Goal: Communication & Community: Participate in discussion

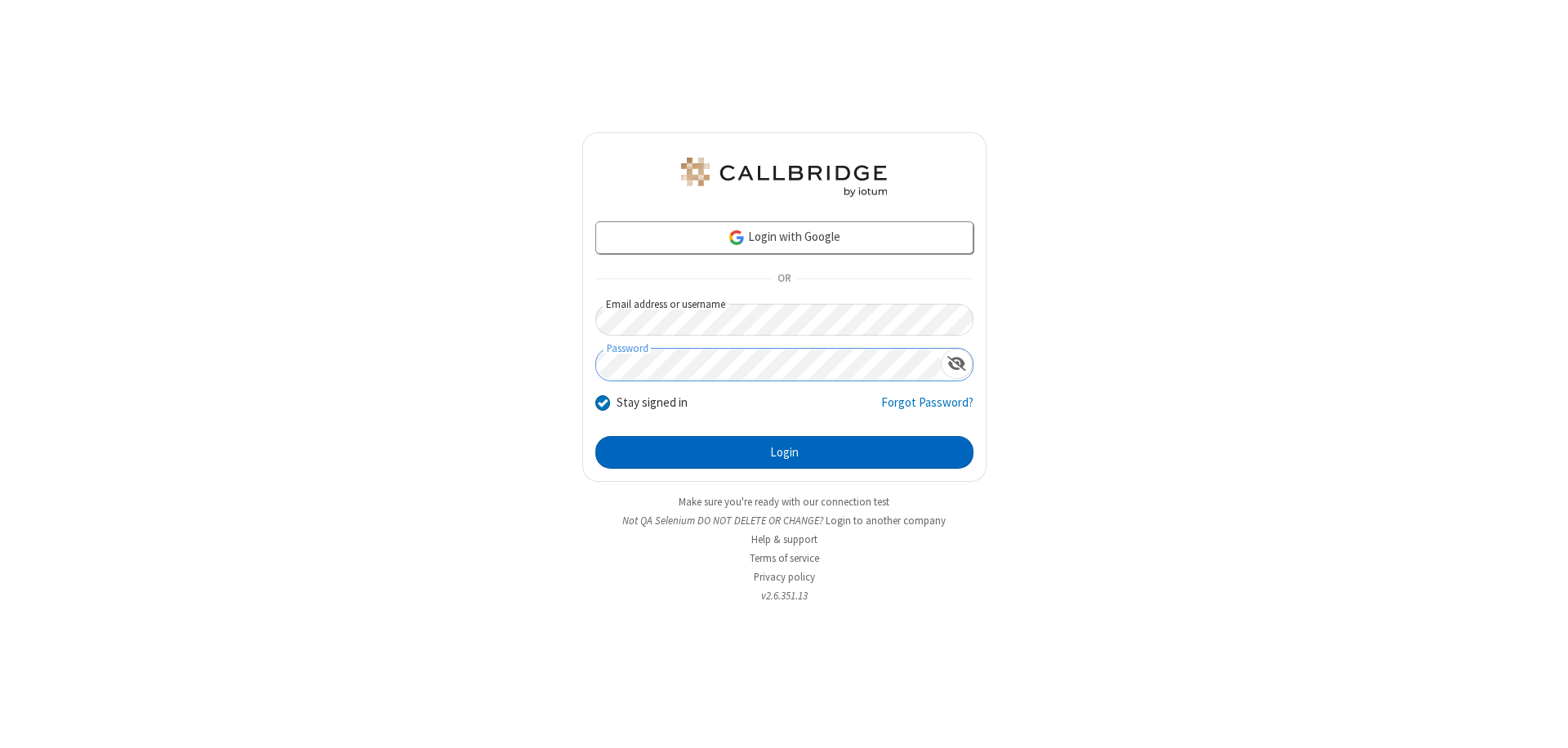
click at [784, 452] on button "Login" at bounding box center [784, 452] width 378 height 33
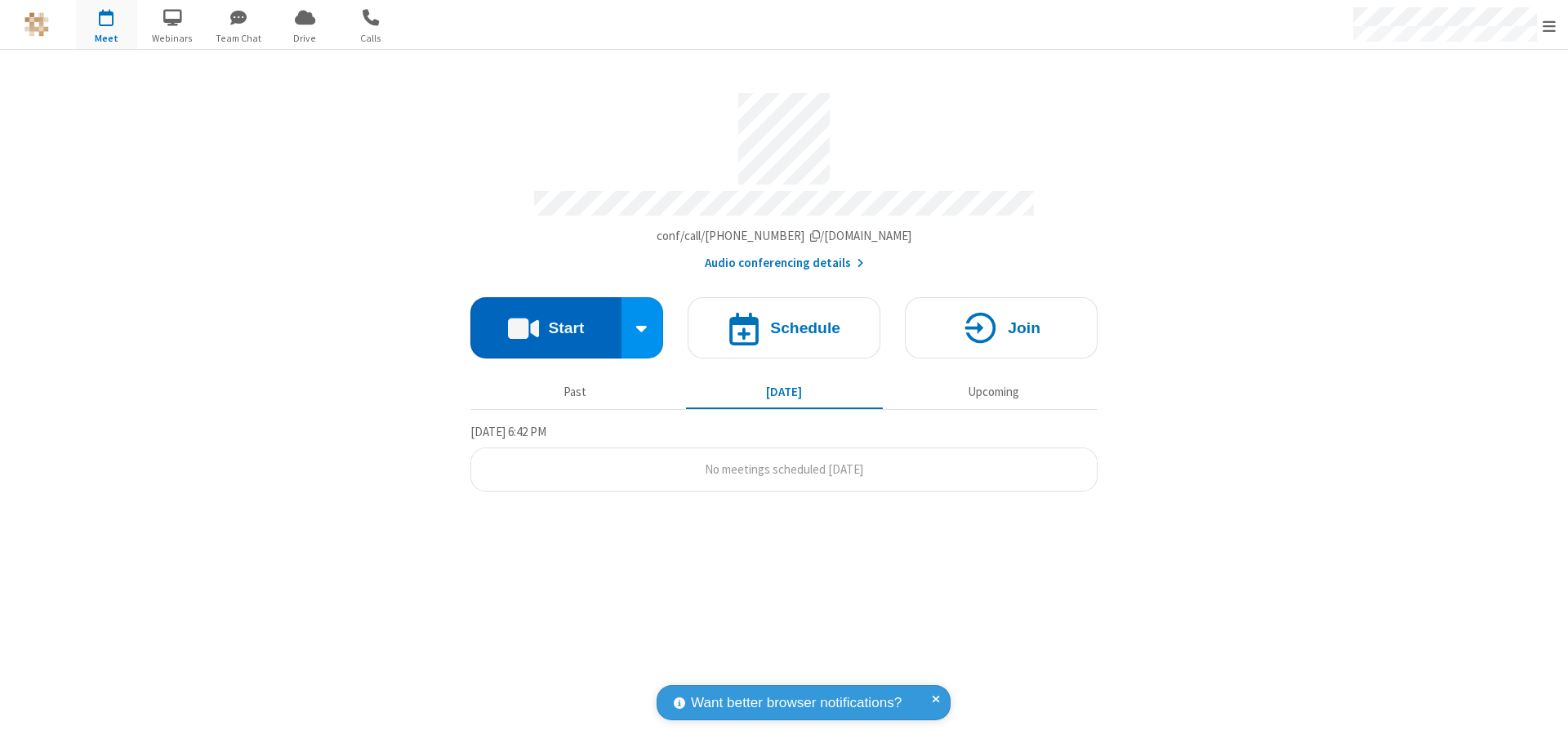
click at [545, 320] on button "Start" at bounding box center [545, 327] width 151 height 61
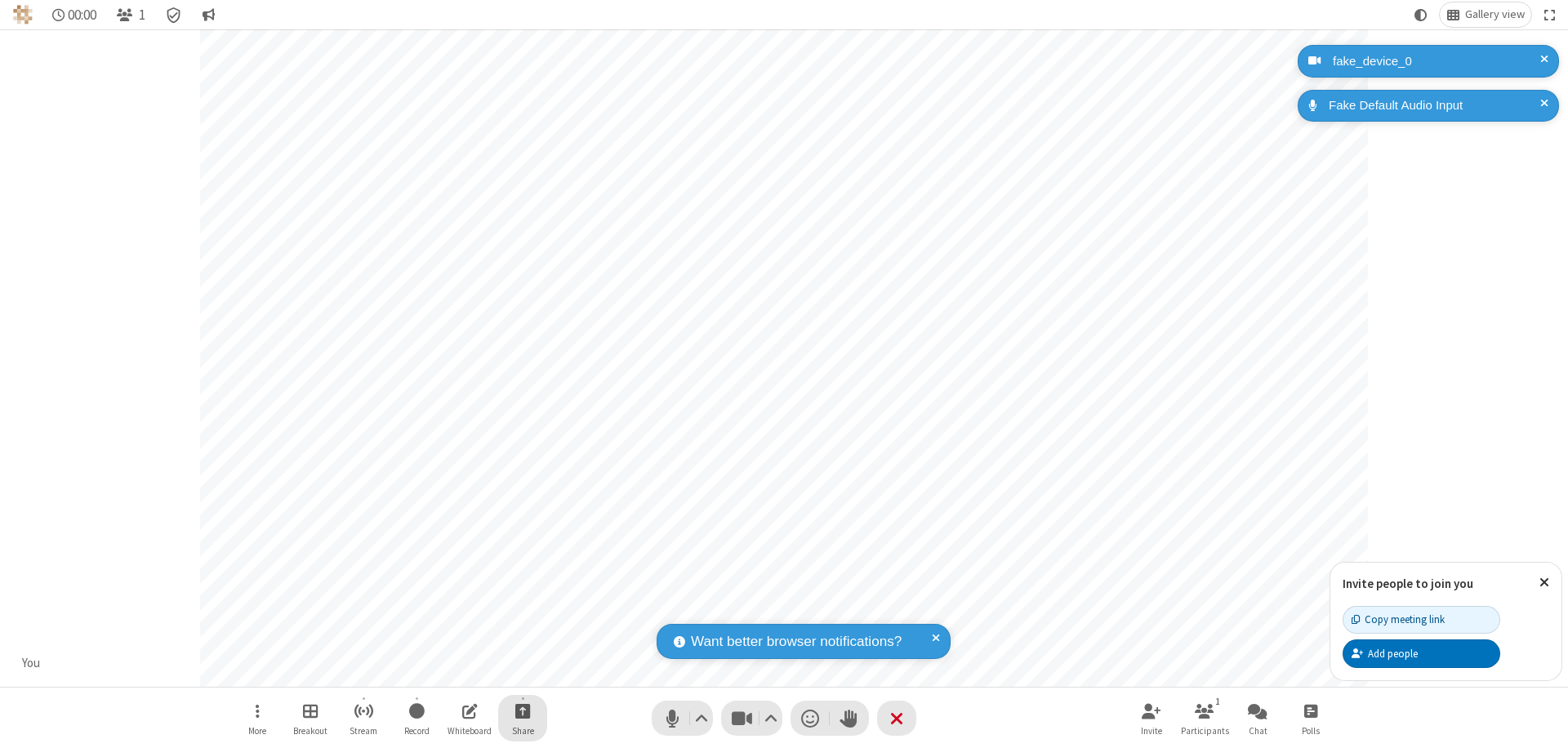
click at [523, 710] on span "Start sharing" at bounding box center [523, 711] width 16 height 20
click at [522, 610] on span "Share additional camera" at bounding box center [532, 614] width 121 height 14
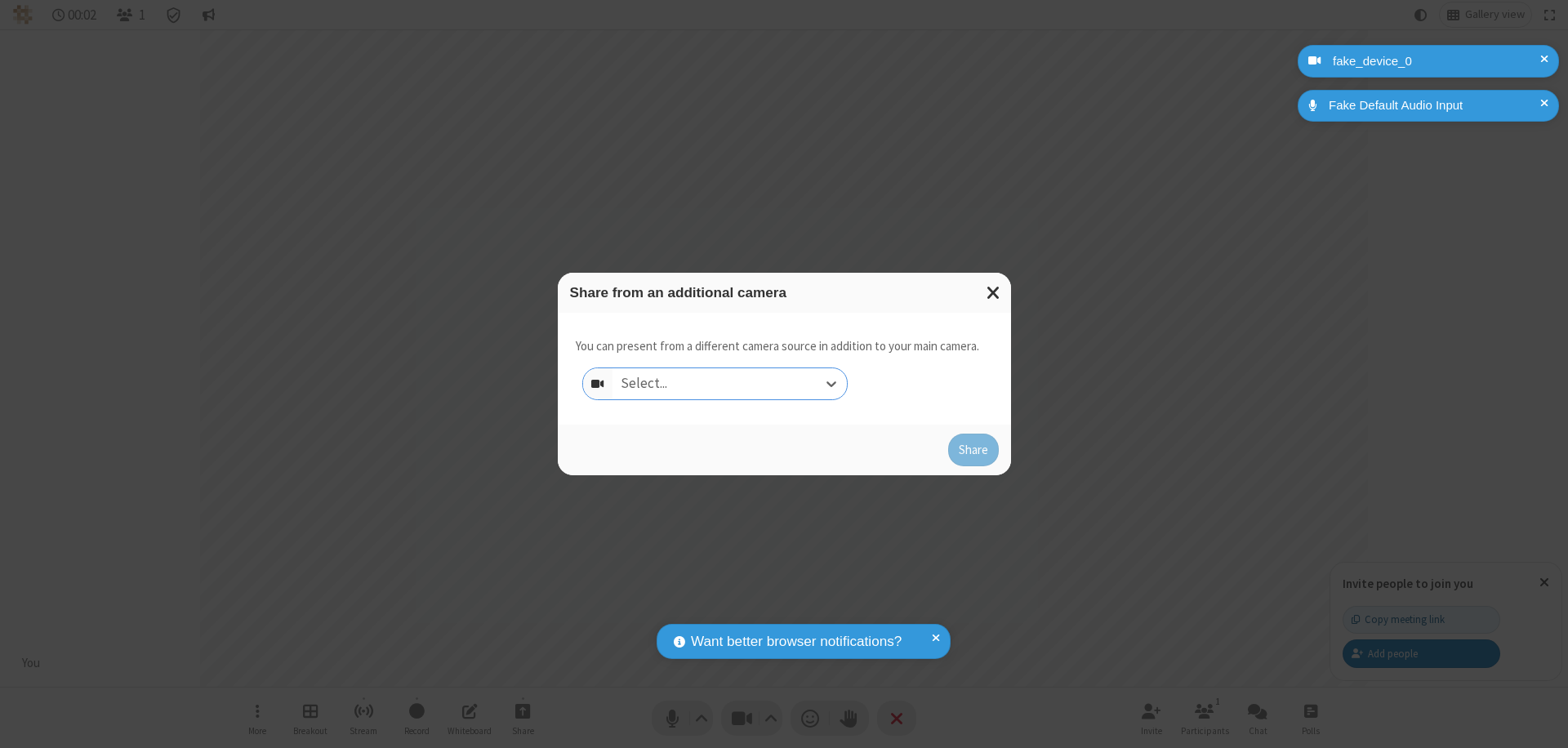
click at [730, 383] on div "Select..." at bounding box center [730, 383] width 235 height 31
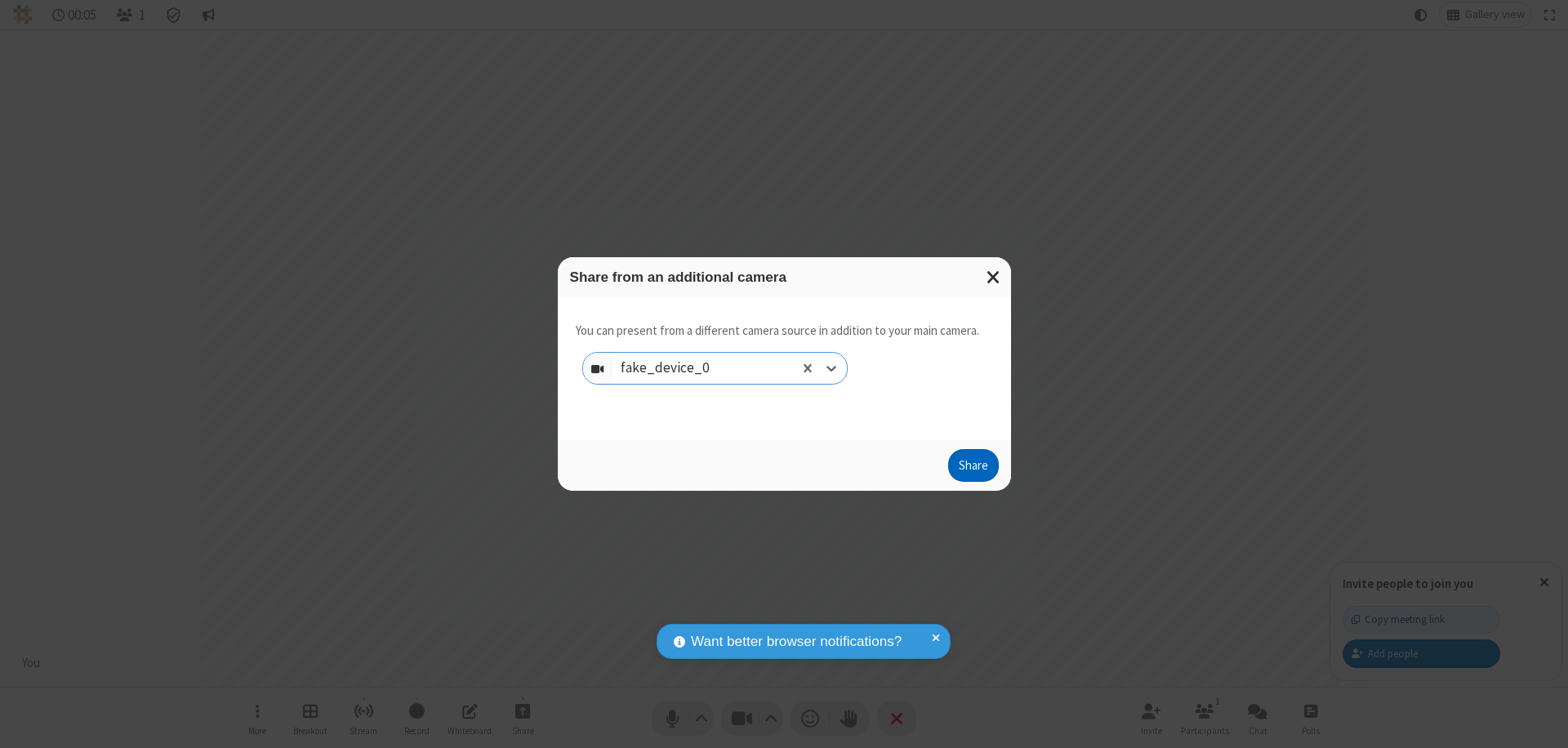
click at [972, 469] on button "Share" at bounding box center [973, 465] width 50 height 33
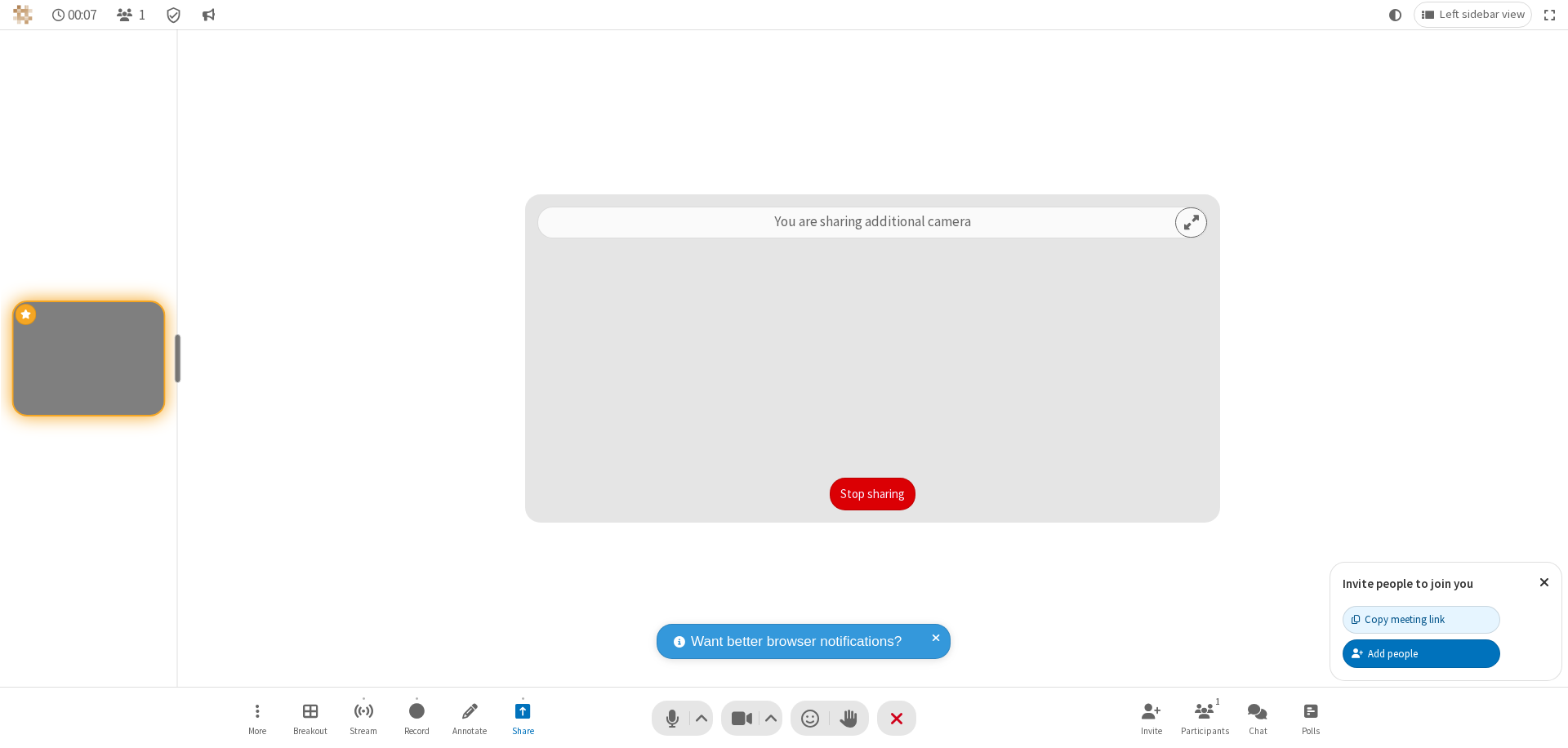
click at [872, 494] on button "Stop sharing" at bounding box center [872, 493] width 86 height 33
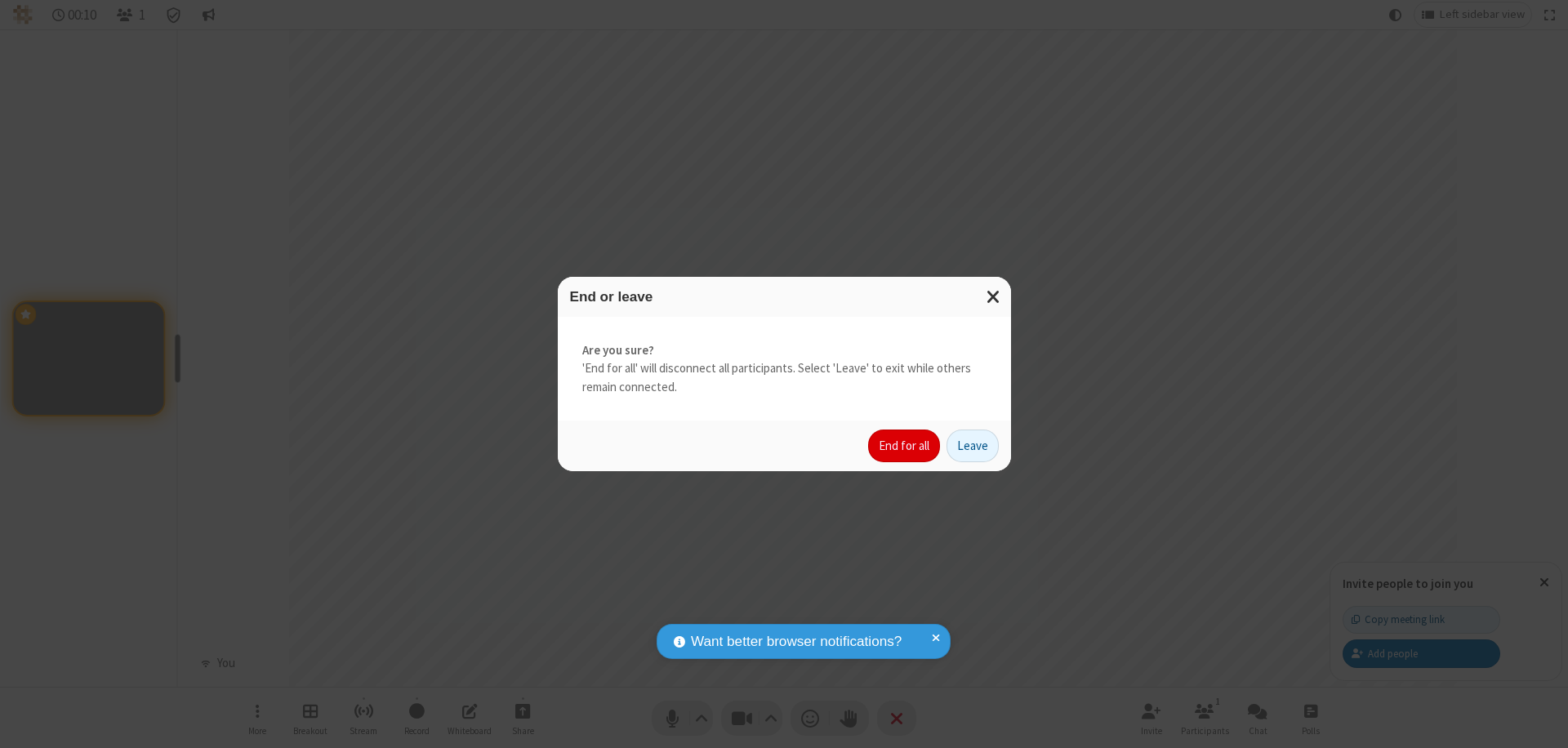
click at [905, 446] on button "End for all" at bounding box center [904, 446] width 72 height 33
